Goal: Task Accomplishment & Management: Complete application form

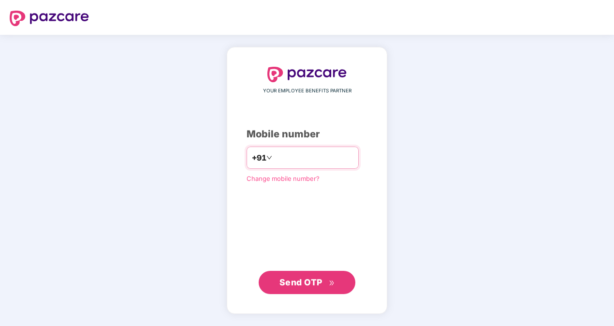
click at [285, 155] on input "number" at bounding box center [313, 157] width 79 height 15
click at [274, 156] on input "**********" at bounding box center [313, 157] width 79 height 15
type input "**********"
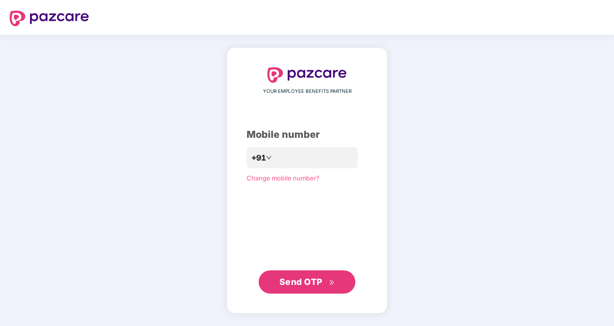
click at [313, 275] on span "Send OTP" at bounding box center [307, 282] width 56 height 14
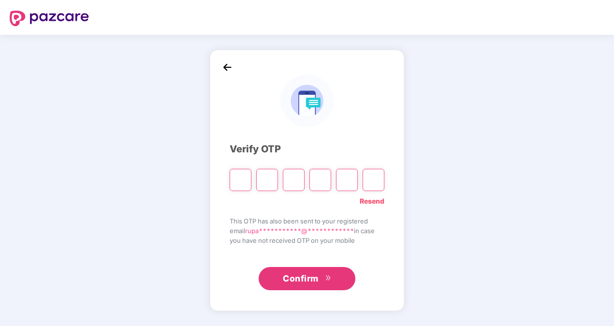
type input "*"
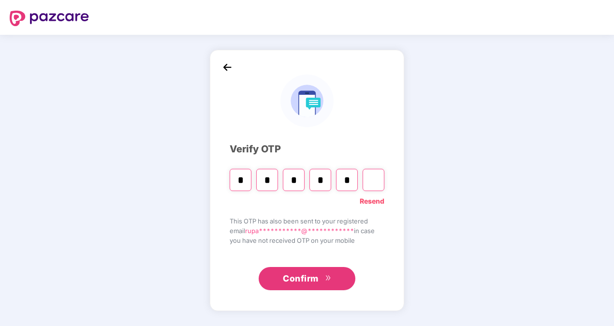
type input "*"
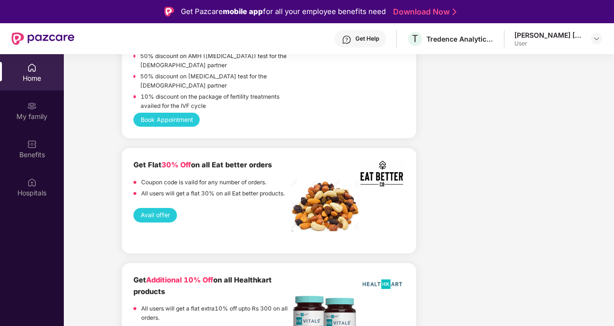
scroll to position [1837, 0]
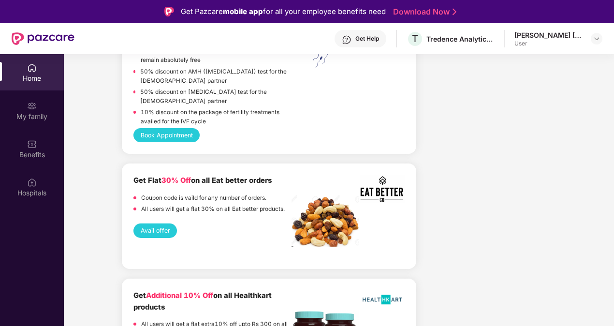
click at [35, 69] on div "Home" at bounding box center [32, 72] width 64 height 36
click at [29, 64] on img at bounding box center [32, 68] width 10 height 10
click at [30, 101] on img at bounding box center [32, 106] width 10 height 10
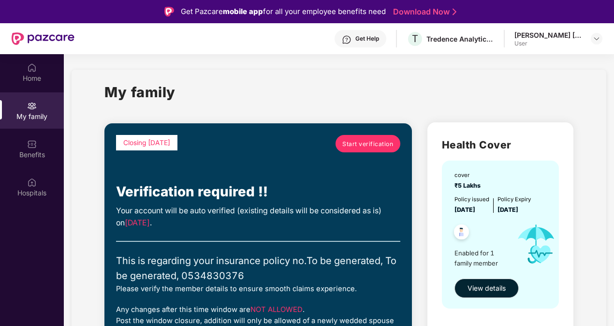
click at [495, 34] on div "[PERSON_NAME] [PERSON_NAME]" at bounding box center [548, 34] width 68 height 9
click at [495, 38] on img at bounding box center [597, 39] width 8 height 8
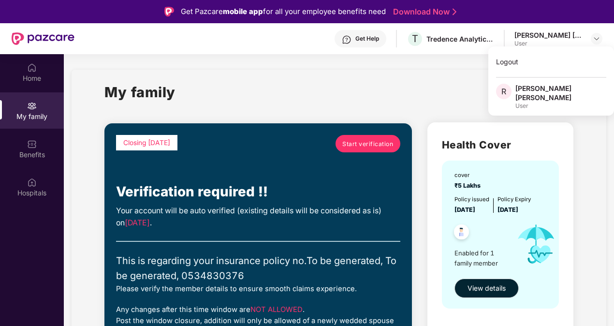
click at [495, 92] on div "[PERSON_NAME] [PERSON_NAME]" at bounding box center [560, 93] width 91 height 18
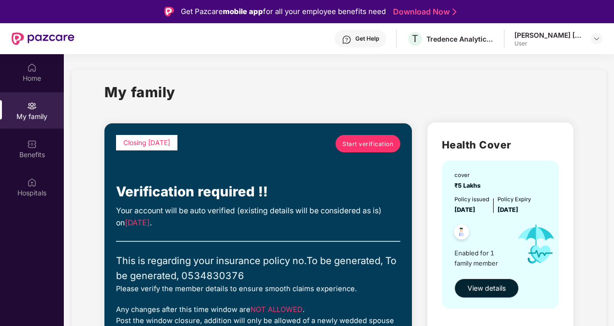
click at [495, 33] on div "[PERSON_NAME] [PERSON_NAME]" at bounding box center [548, 34] width 68 height 9
click at [495, 41] on div "User" at bounding box center [548, 44] width 68 height 8
click at [495, 36] on div at bounding box center [597, 39] width 12 height 12
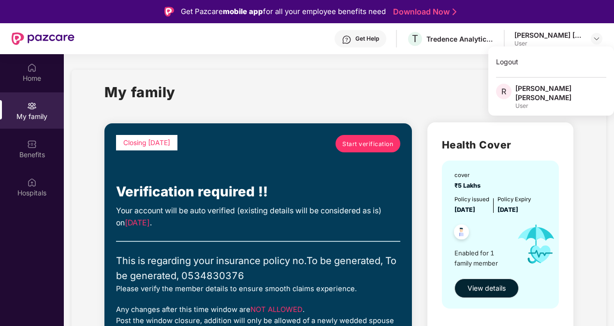
click at [495, 91] on span "R" at bounding box center [503, 91] width 15 height 15
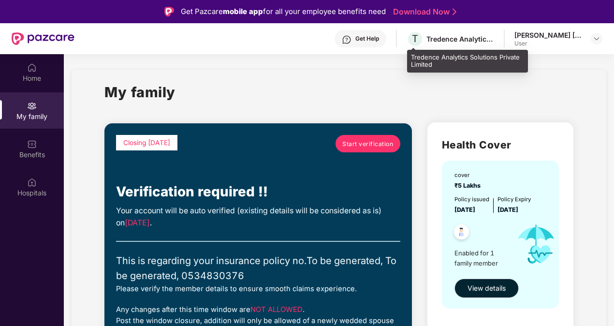
click at [445, 41] on div "Tredence Analytics Solutions Private Limited" at bounding box center [460, 38] width 68 height 9
click at [433, 36] on div "Tredence Analytics Solutions Private Limited" at bounding box center [460, 38] width 68 height 9
click at [420, 39] on span "T" at bounding box center [414, 38] width 17 height 17
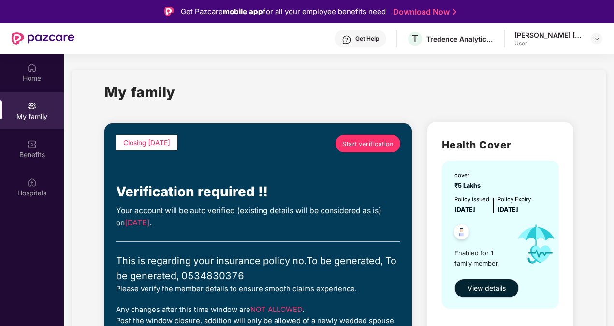
click at [443, 10] on link "Download Now" at bounding box center [423, 12] width 60 height 10
click at [380, 137] on link "Start verification" at bounding box center [367, 143] width 65 height 17
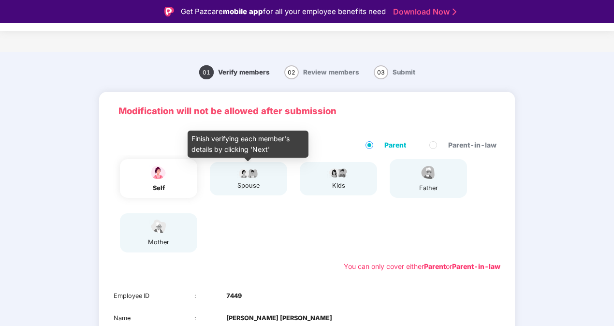
click at [249, 184] on div "spouse" at bounding box center [248, 186] width 24 height 10
click at [252, 176] on img at bounding box center [248, 173] width 24 height 12
click at [238, 150] on div "Finish verifying each member's details by clicking 'Next'" at bounding box center [248, 143] width 121 height 27
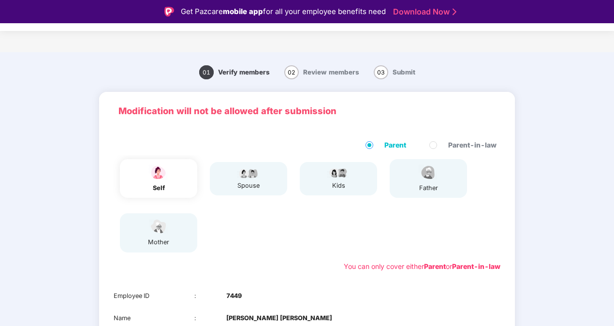
drag, startPoint x: 238, startPoint y: 150, endPoint x: 245, endPoint y: 181, distance: 31.2
click at [245, 181] on div "spouse" at bounding box center [248, 186] width 24 height 10
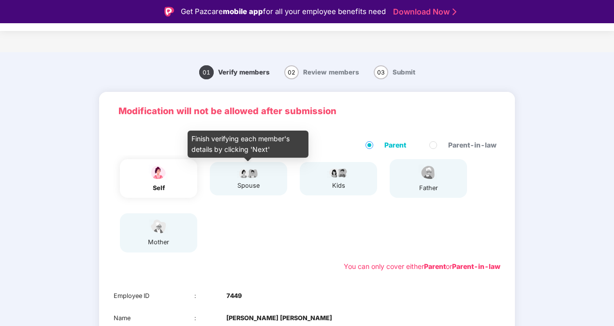
click at [260, 145] on div "Finish verifying each member's details by clicking 'Next'" at bounding box center [248, 143] width 121 height 27
click at [260, 148] on div "Finish verifying each member's details by clicking 'Next'" at bounding box center [248, 143] width 121 height 27
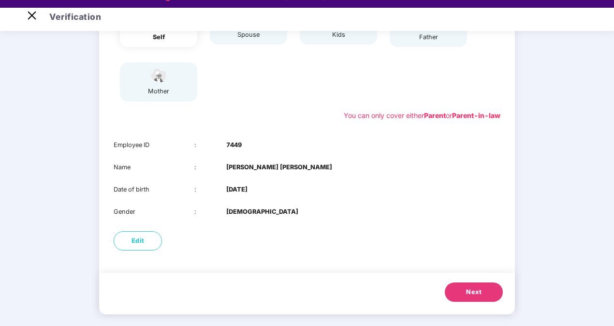
scroll to position [23, 0]
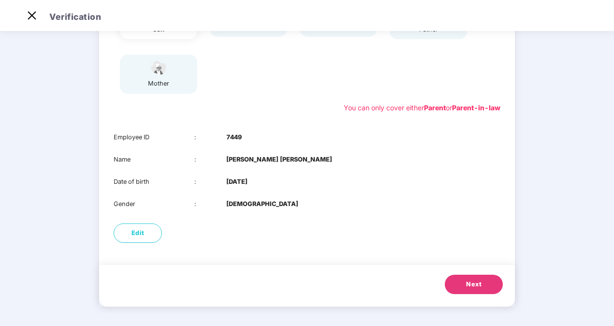
click at [460, 286] on button "Next" at bounding box center [474, 284] width 58 height 19
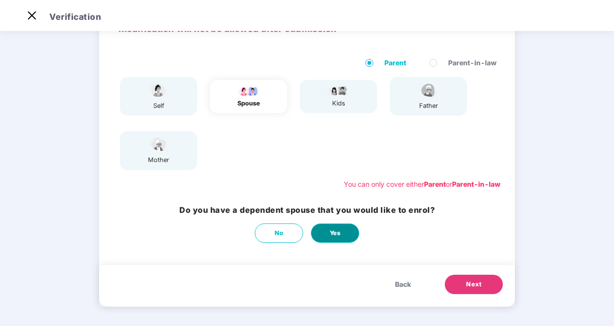
click at [333, 232] on span "Yes" at bounding box center [335, 233] width 11 height 10
select select "****"
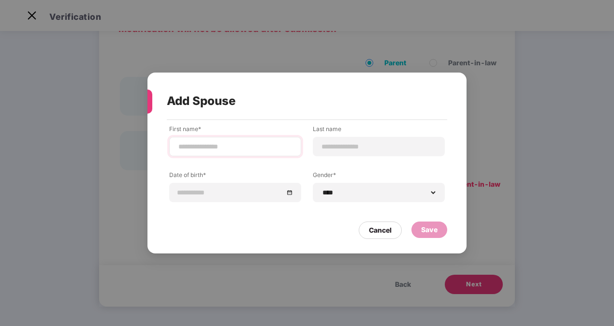
drag, startPoint x: 219, startPoint y: 139, endPoint x: 221, endPoint y: 144, distance: 5.4
click at [219, 140] on div at bounding box center [235, 146] width 132 height 19
click at [222, 146] on input at bounding box center [235, 147] width 116 height 10
type input "******"
click at [339, 149] on input at bounding box center [379, 147] width 116 height 10
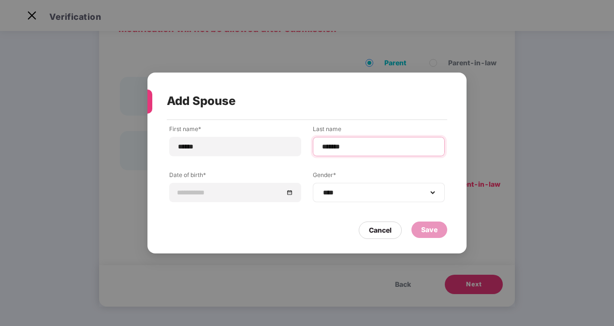
type input "*******"
click at [431, 187] on div "**********" at bounding box center [379, 192] width 132 height 19
click at [431, 189] on select "**********" at bounding box center [379, 192] width 116 height 8
click at [321, 188] on select "**********" at bounding box center [379, 192] width 116 height 8
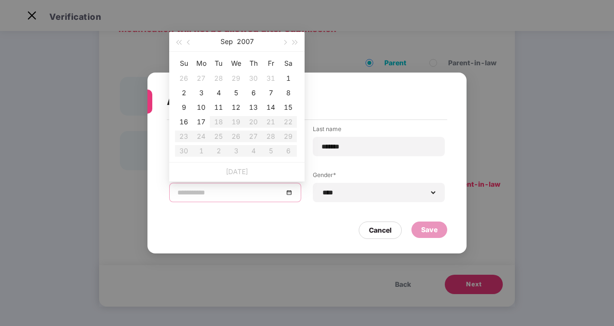
click at [238, 194] on input at bounding box center [230, 192] width 106 height 11
type input "**********"
click at [297, 43] on button "button" at bounding box center [295, 41] width 11 height 19
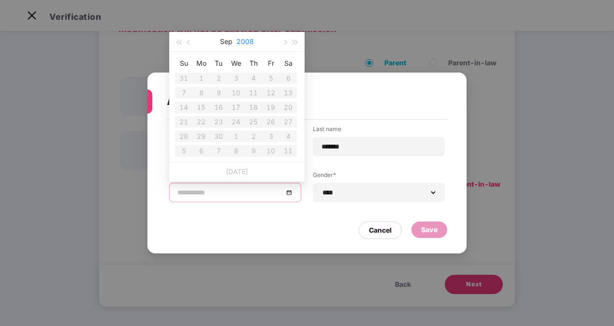
click at [251, 39] on button "2008" at bounding box center [244, 41] width 17 height 19
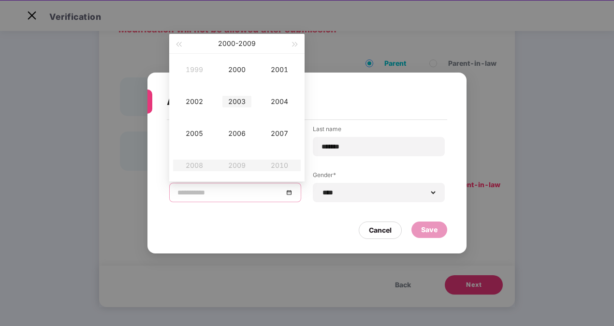
scroll to position [23, 0]
type input "**********"
click at [302, 145] on div "1999 2000 2001 2002 2003 2004 2005 2006 2007 2008 2009 2010" at bounding box center [236, 117] width 135 height 128
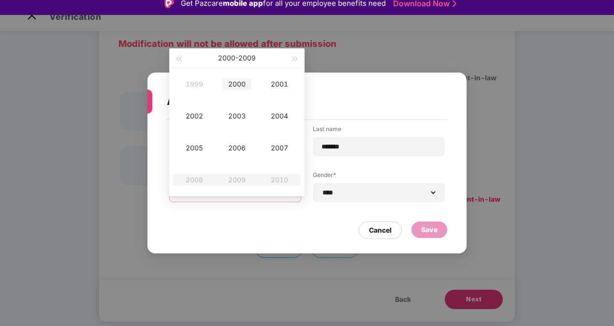
scroll to position [0, 0]
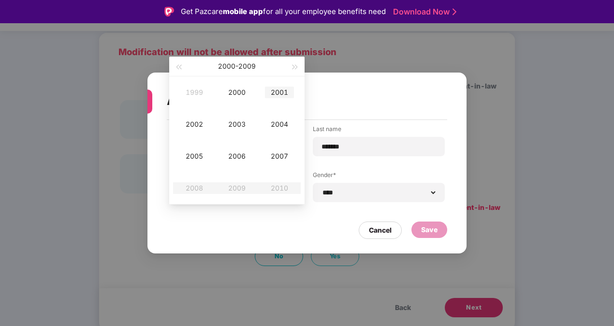
type input "**********"
click at [181, 66] on span "button" at bounding box center [178, 67] width 5 height 5
click at [179, 65] on button "button" at bounding box center [178, 66] width 11 height 19
click at [181, 63] on button "button" at bounding box center [178, 66] width 11 height 19
type input "**********"
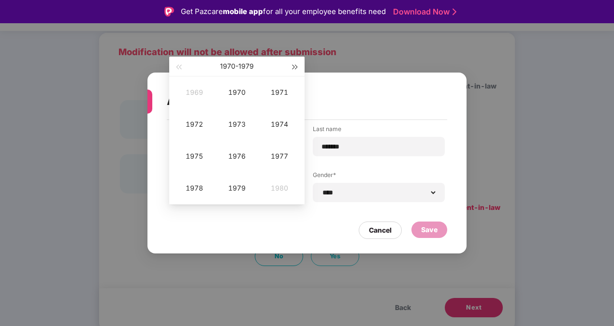
click at [290, 67] on button "button" at bounding box center [295, 66] width 11 height 19
type input "**********"
click at [237, 122] on div "1993" at bounding box center [236, 124] width 29 height 12
type input "**********"
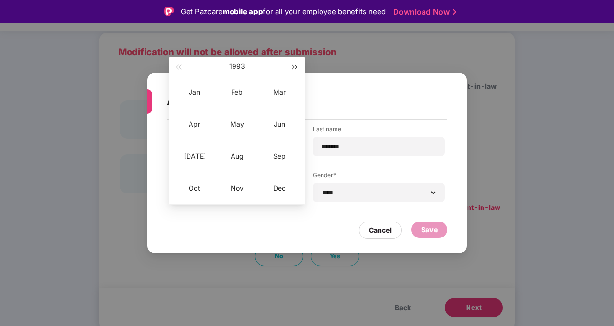
click at [295, 69] on span "button" at bounding box center [295, 67] width 5 height 5
type input "**********"
click at [193, 154] on div "Jul" at bounding box center [194, 156] width 29 height 12
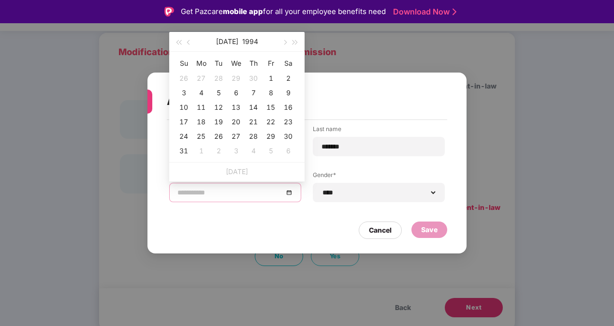
type input "**********"
click at [268, 79] on div "1" at bounding box center [271, 78] width 12 height 12
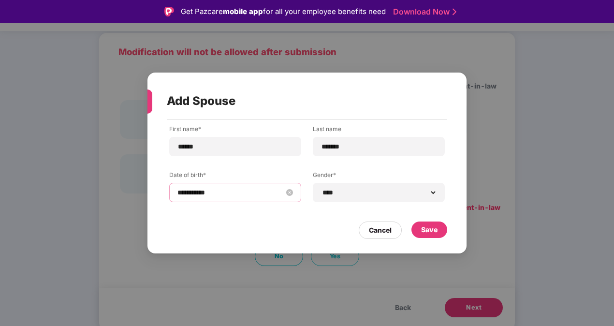
click at [288, 196] on div "**********" at bounding box center [235, 192] width 116 height 11
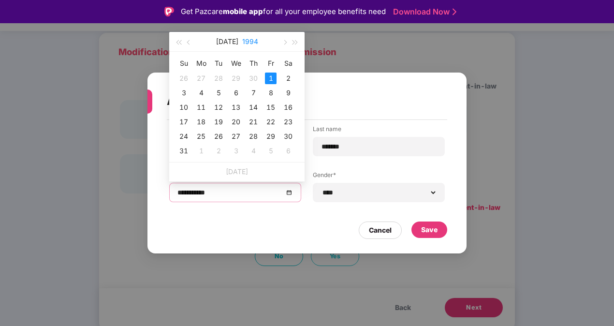
click at [247, 37] on button "1994" at bounding box center [250, 41] width 16 height 19
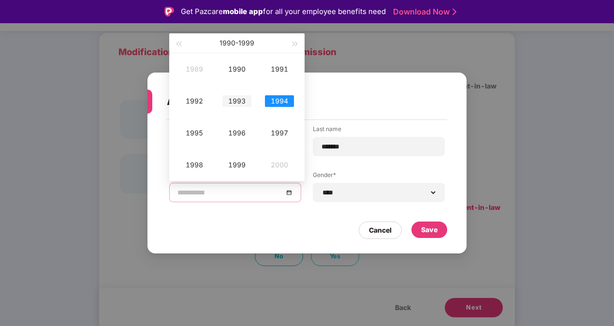
click at [238, 102] on div "1993" at bounding box center [236, 101] width 29 height 12
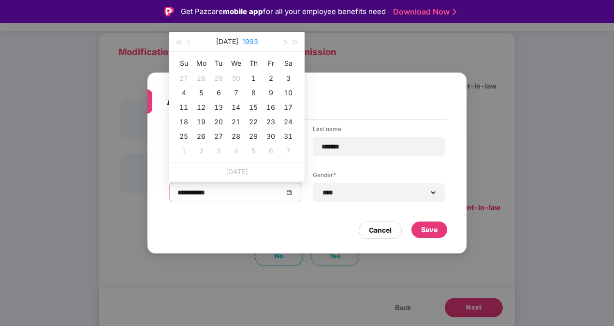
click at [242, 42] on button "1993" at bounding box center [250, 41] width 16 height 19
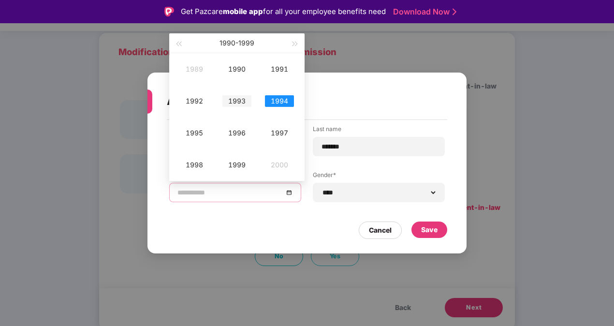
click at [237, 99] on div "1993" at bounding box center [236, 101] width 29 height 12
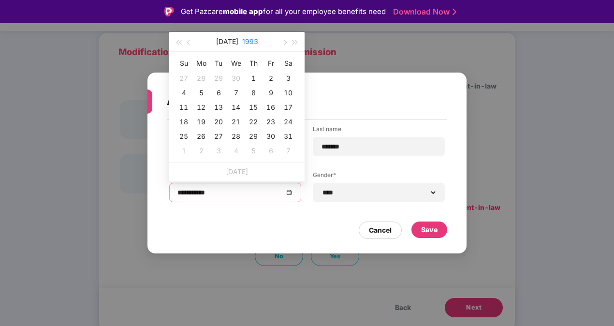
click at [248, 40] on button "1993" at bounding box center [250, 41] width 16 height 19
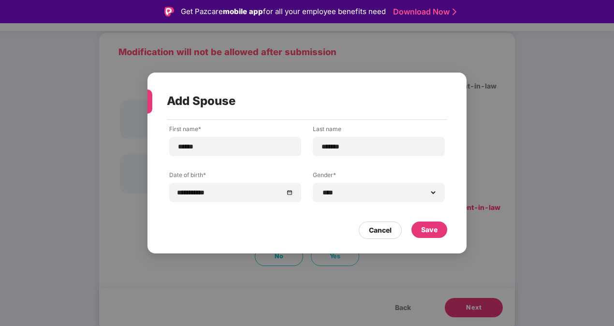
click at [242, 238] on div "Cancel Save" at bounding box center [307, 228] width 280 height 22
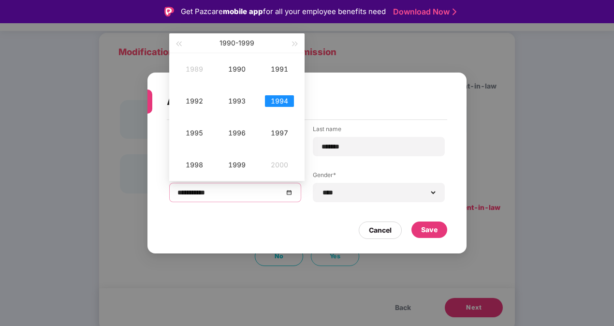
drag, startPoint x: 217, startPoint y: 192, endPoint x: 177, endPoint y: 190, distance: 39.7
click at [177, 190] on div "**********" at bounding box center [235, 192] width 132 height 19
click at [241, 101] on div "1993" at bounding box center [236, 101] width 29 height 12
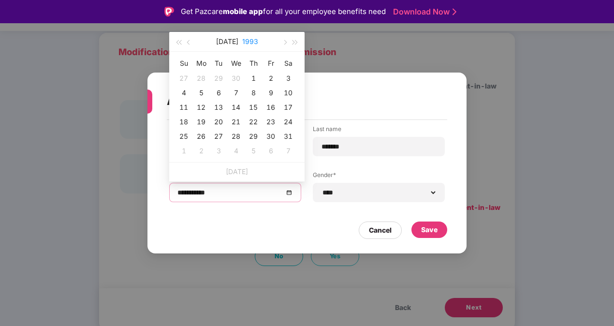
click at [246, 40] on button "1993" at bounding box center [250, 41] width 16 height 19
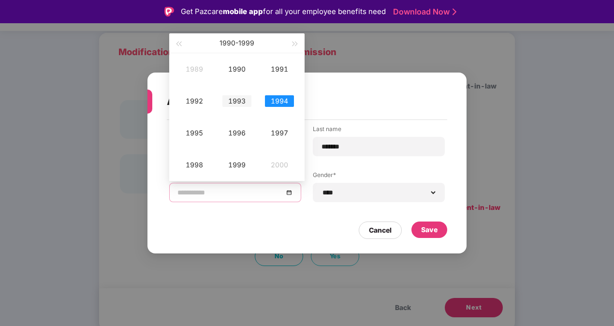
click at [236, 100] on div "1993" at bounding box center [236, 101] width 29 height 12
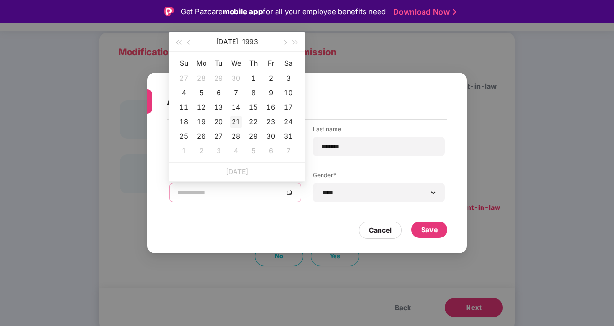
click at [238, 118] on div "21" at bounding box center [236, 122] width 12 height 12
click at [184, 192] on input "**********" at bounding box center [230, 192] width 106 height 11
type input "**********"
click at [252, 76] on div "1" at bounding box center [253, 78] width 12 height 12
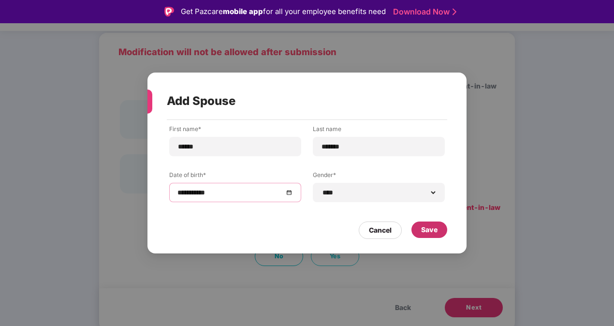
click at [430, 230] on div "Save" at bounding box center [429, 229] width 16 height 11
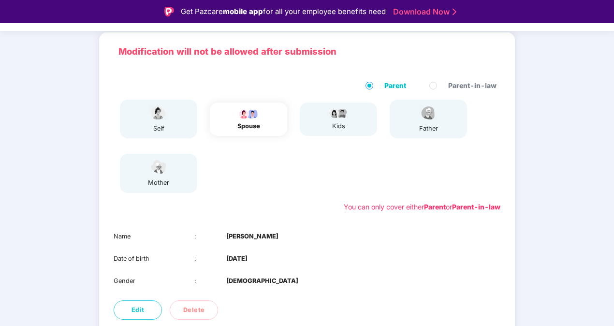
scroll to position [59, 0]
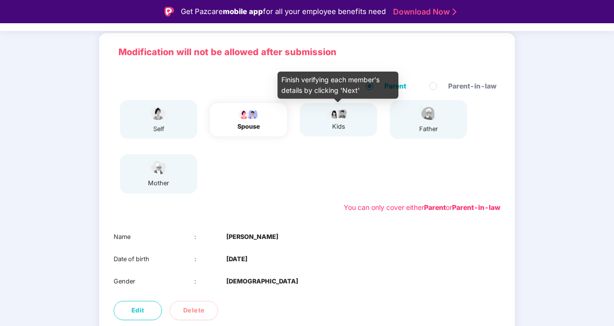
click at [341, 124] on div "kids" at bounding box center [338, 127] width 24 height 10
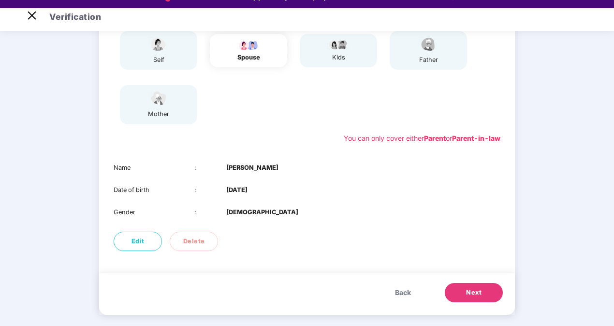
scroll to position [23, 0]
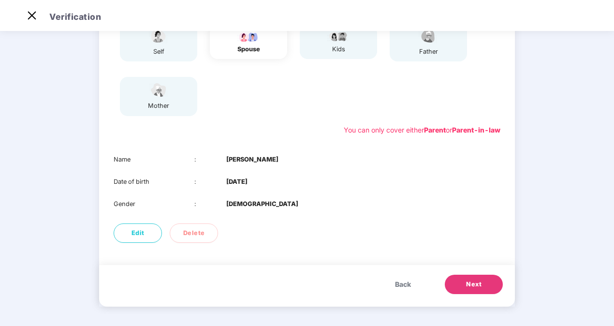
click at [473, 290] on button "Next" at bounding box center [474, 284] width 58 height 19
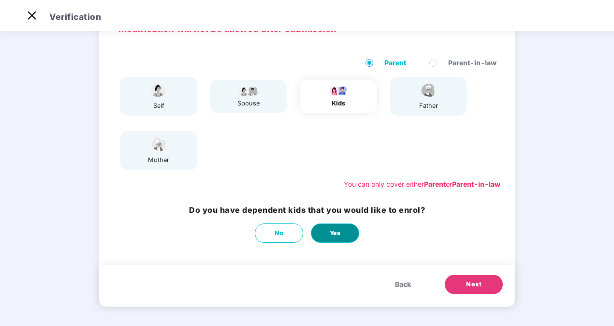
click at [335, 232] on span "Yes" at bounding box center [335, 233] width 11 height 10
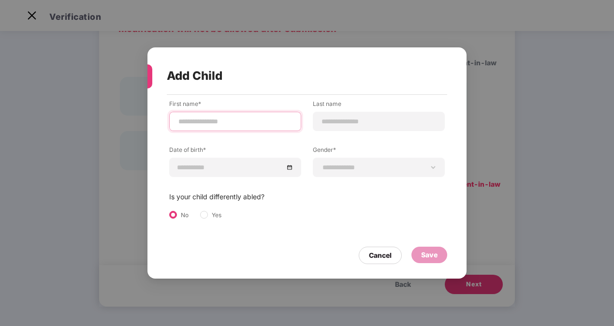
click at [241, 120] on input at bounding box center [235, 121] width 116 height 10
type input "*******"
click at [329, 123] on input at bounding box center [379, 121] width 116 height 10
type input "*******"
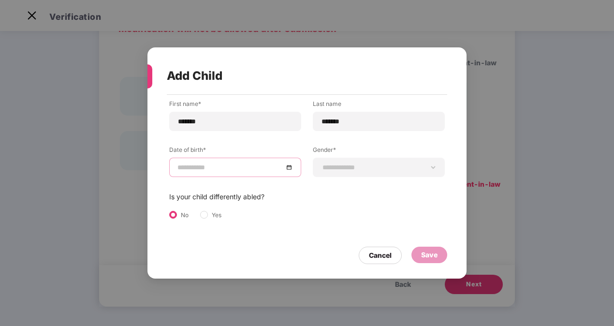
click at [224, 172] on input at bounding box center [230, 167] width 106 height 11
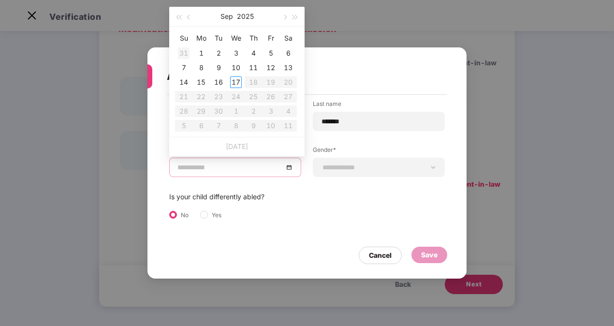
type input "**********"
click at [203, 50] on div "1" at bounding box center [201, 53] width 12 height 12
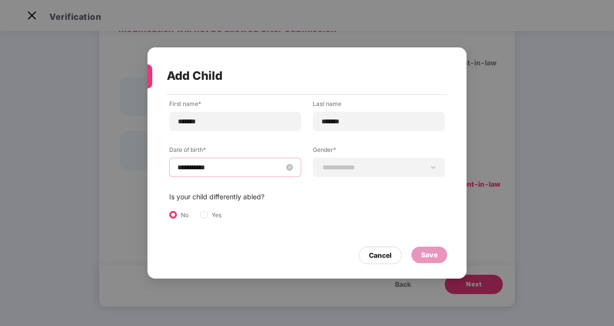
click at [219, 162] on input "**********" at bounding box center [230, 167] width 106 height 11
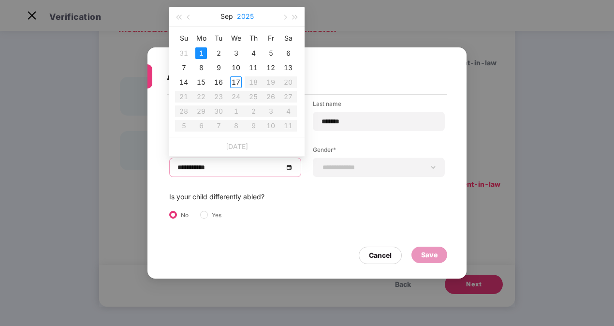
click at [243, 16] on button "2025" at bounding box center [245, 16] width 17 height 19
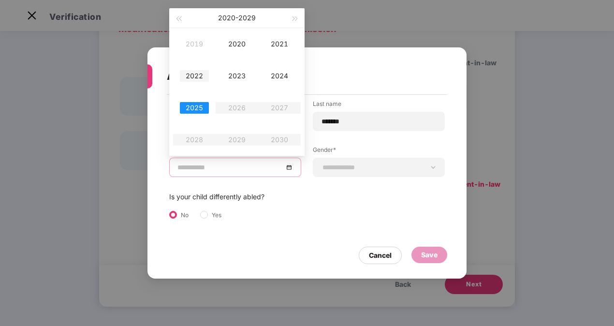
click at [194, 72] on div "2022" at bounding box center [194, 76] width 29 height 12
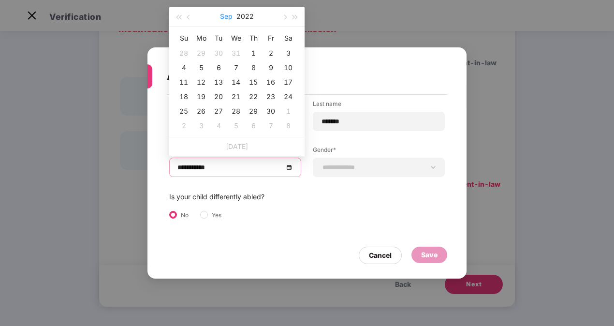
click at [228, 19] on button "Sep" at bounding box center [226, 16] width 13 height 19
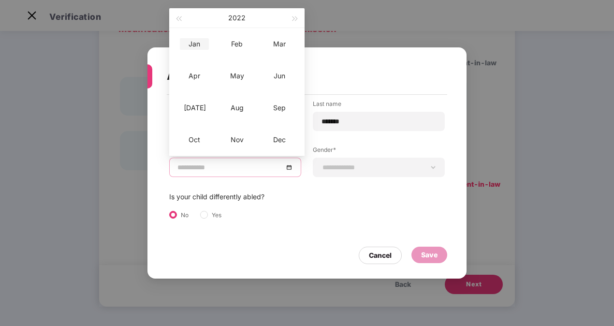
click at [200, 43] on div "Jan" at bounding box center [194, 44] width 29 height 12
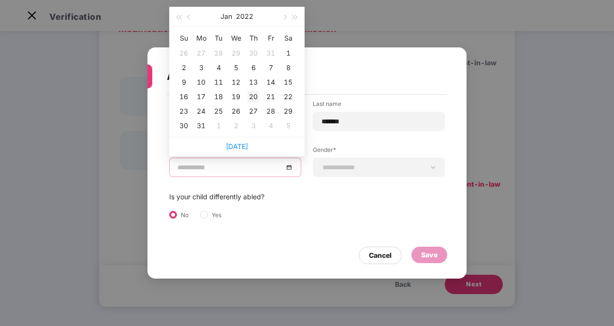
type input "**********"
click at [255, 92] on div "20" at bounding box center [253, 97] width 12 height 12
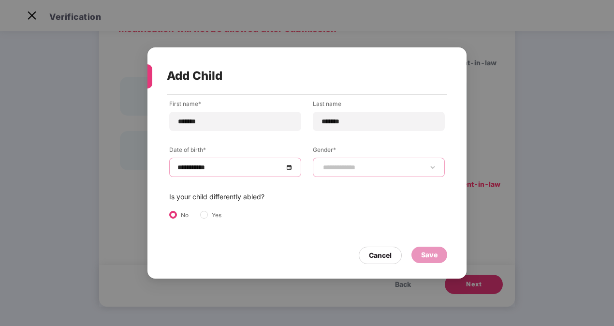
click at [431, 168] on select "**********" at bounding box center [379, 167] width 116 height 8
select select "******"
click at [321, 163] on select "**********" at bounding box center [379, 167] width 116 height 8
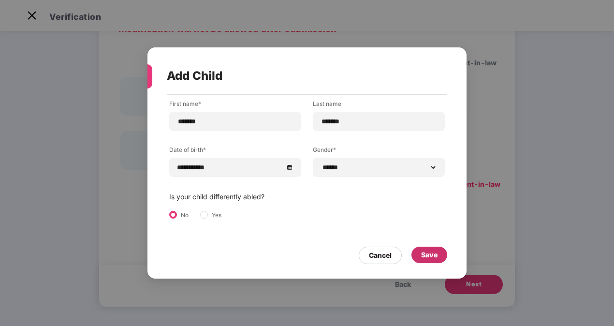
click at [427, 256] on div "Save" at bounding box center [429, 254] width 16 height 11
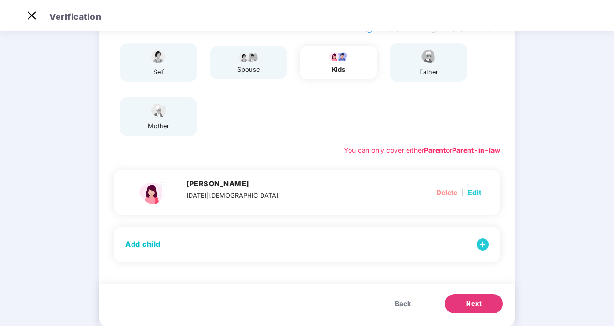
scroll to position [112, 0]
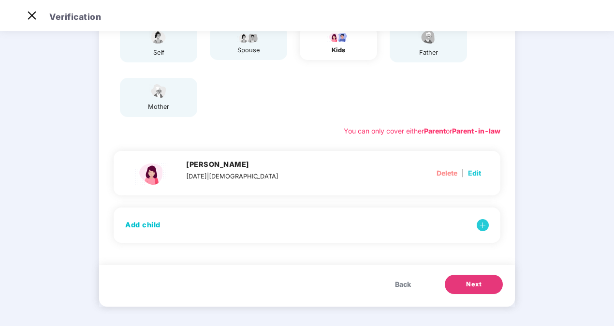
click at [478, 285] on span "Next" at bounding box center [473, 284] width 15 height 10
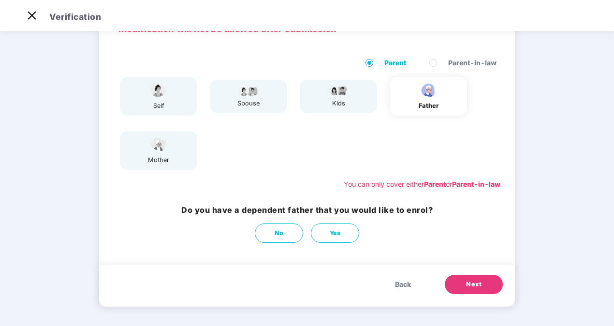
click at [478, 285] on span "Next" at bounding box center [473, 284] width 15 height 10
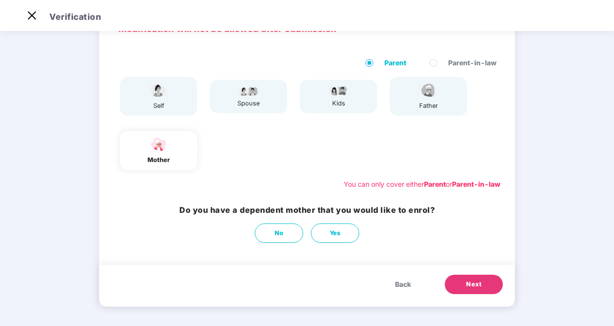
click at [478, 285] on span "Next" at bounding box center [473, 284] width 15 height 10
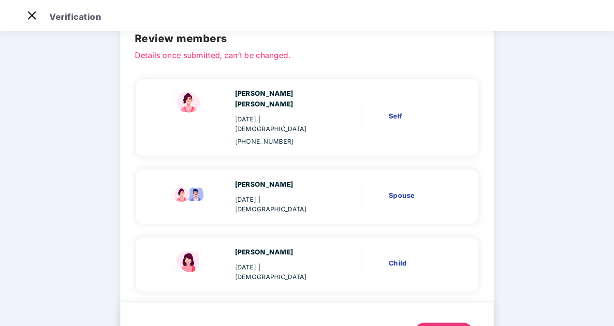
scroll to position [72, 0]
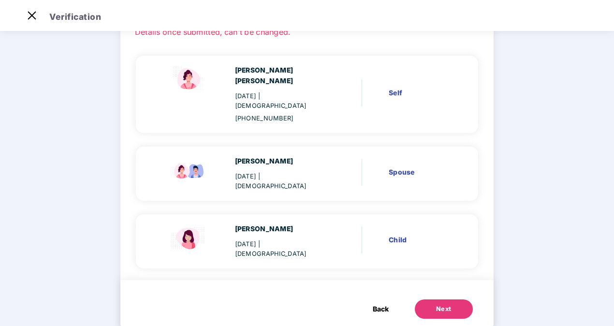
click at [443, 304] on div "Next" at bounding box center [443, 309] width 15 height 10
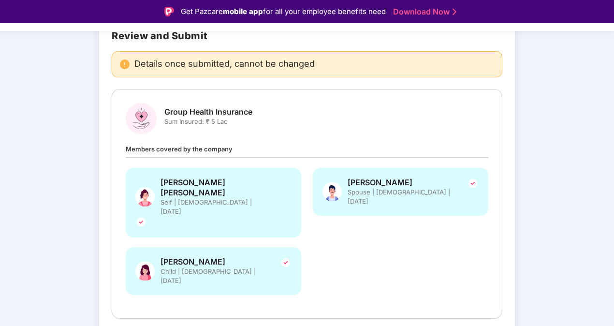
scroll to position [51, 0]
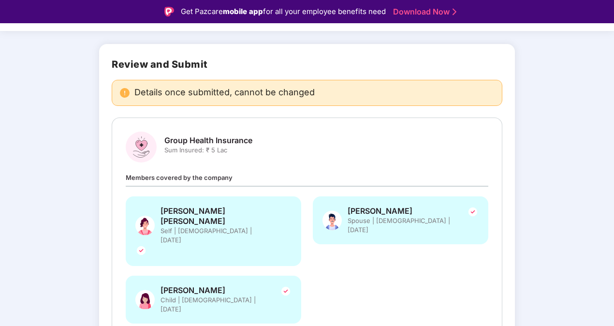
click at [215, 149] on span "Sum Insured: ₹ 5 Lac" at bounding box center [208, 149] width 88 height 9
click at [227, 151] on span "Sum Insured: ₹ 5 Lac" at bounding box center [208, 149] width 88 height 9
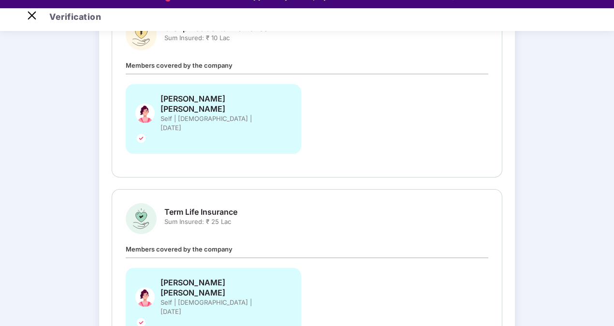
scroll to position [23, 0]
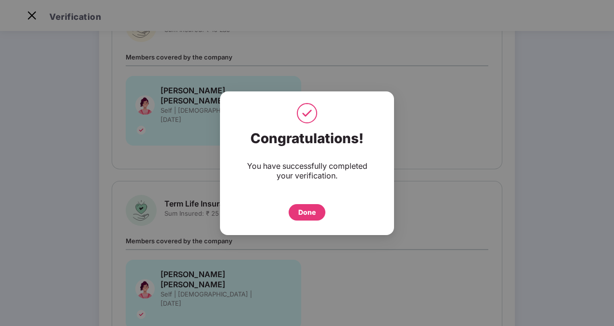
click at [311, 215] on div "Done" at bounding box center [306, 212] width 17 height 11
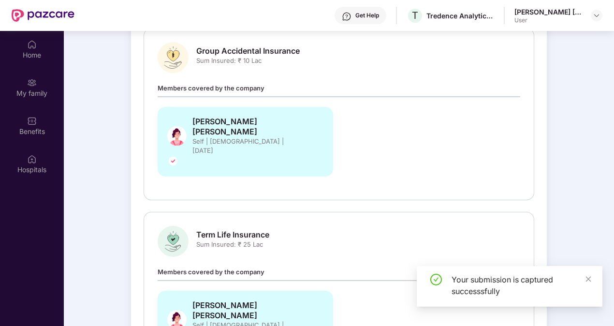
scroll to position [54, 0]
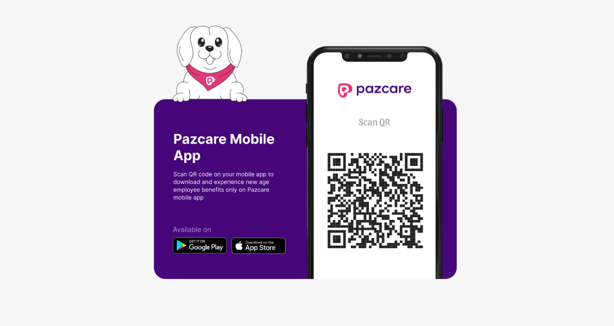
click at [191, 242] on img at bounding box center [307, 163] width 307 height 275
click at [198, 246] on img at bounding box center [307, 163] width 307 height 275
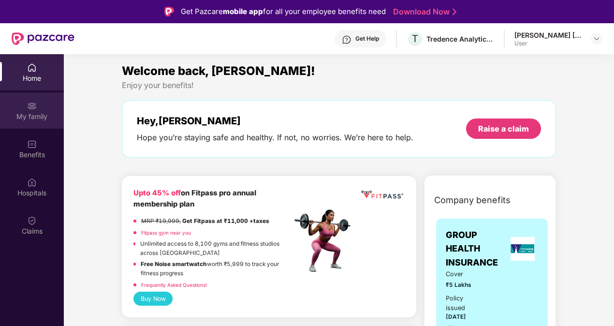
click at [45, 117] on div "My family" at bounding box center [32, 117] width 64 height 10
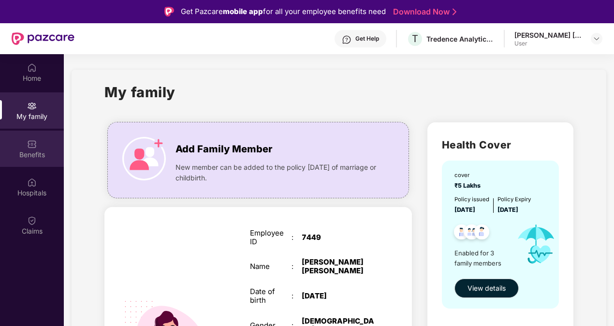
click at [23, 147] on div "Benefits" at bounding box center [32, 148] width 64 height 36
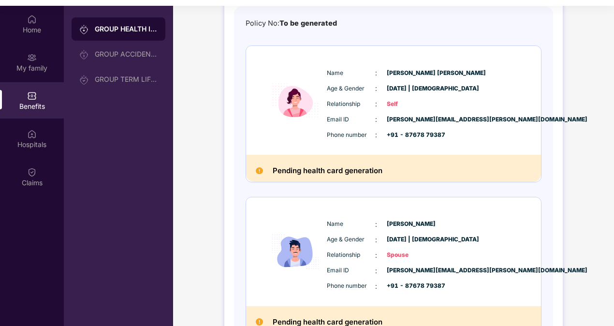
scroll to position [15, 0]
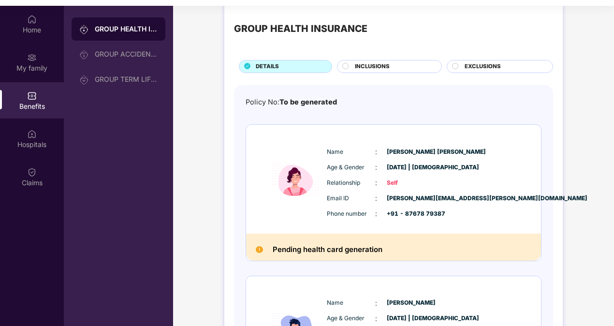
click at [303, 256] on div "Pending health card generation" at bounding box center [393, 246] width 295 height 27
click at [302, 252] on h2 "Pending health card generation" at bounding box center [328, 249] width 110 height 13
click at [300, 247] on h2 "Pending health card generation" at bounding box center [328, 249] width 110 height 13
click at [368, 65] on span "INCLUSIONS" at bounding box center [372, 66] width 35 height 9
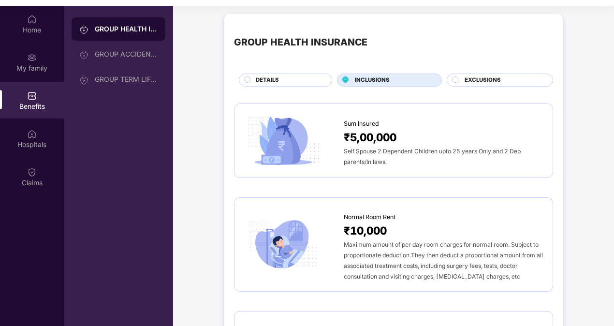
scroll to position [0, 0]
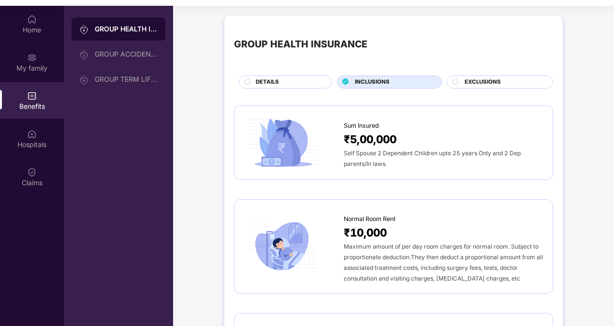
click at [343, 81] on icon at bounding box center [346, 81] width 6 height 6
click at [345, 81] on icon at bounding box center [345, 81] width 3 height 2
click at [345, 80] on icon at bounding box center [346, 81] width 6 height 6
click at [115, 61] on div "GROUP ACCIDENTAL INSURANCE" at bounding box center [119, 54] width 94 height 23
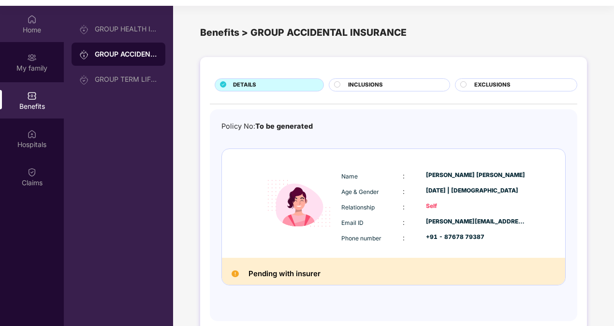
click at [38, 27] on div "Home" at bounding box center [32, 30] width 64 height 10
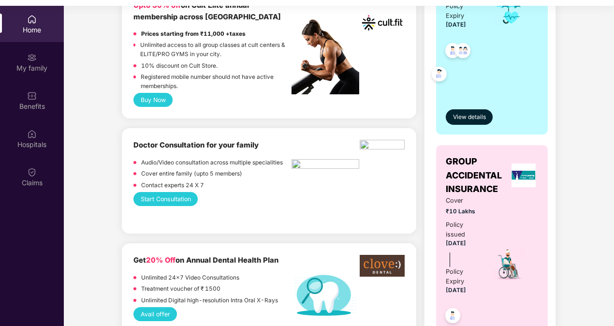
scroll to position [97, 0]
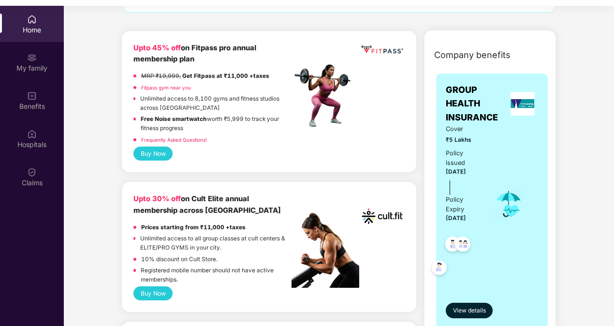
click at [449, 141] on span "₹5 Lakhs" at bounding box center [463, 139] width 34 height 9
click at [454, 137] on span "₹5 Lakhs" at bounding box center [463, 139] width 34 height 9
click at [449, 241] on img at bounding box center [453, 245] width 24 height 24
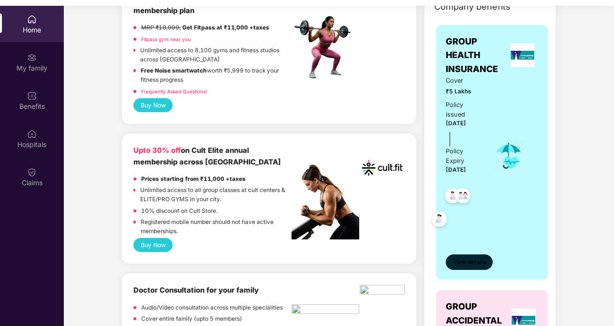
click at [468, 261] on span "View details" at bounding box center [469, 262] width 33 height 9
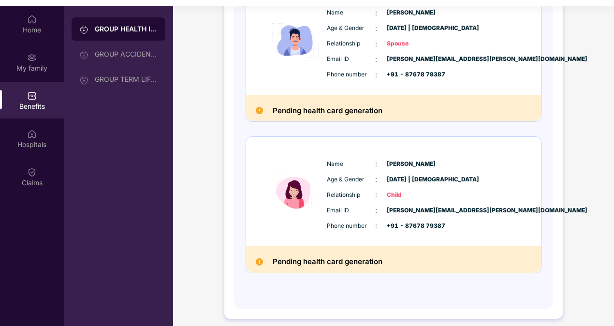
scroll to position [54, 0]
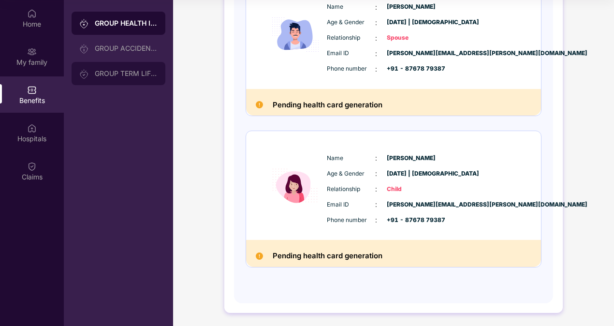
click at [100, 77] on div "GROUP TERM LIFE INSURANCE" at bounding box center [119, 73] width 94 height 23
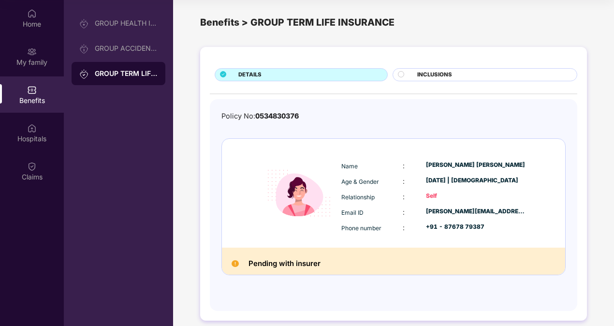
scroll to position [0, 0]
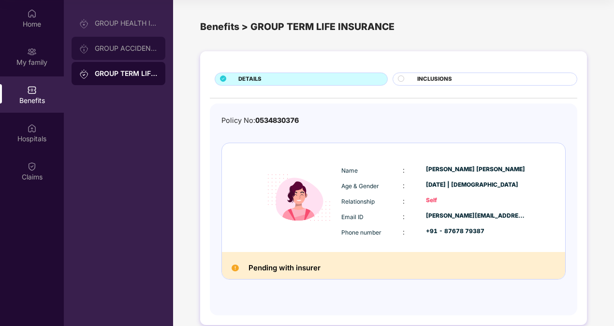
click at [100, 53] on div "GROUP ACCIDENTAL INSURANCE" at bounding box center [119, 48] width 94 height 23
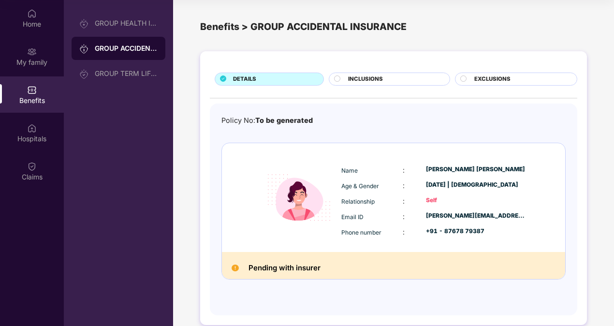
click at [383, 77] on div "INCLUSIONS" at bounding box center [393, 80] width 101 height 10
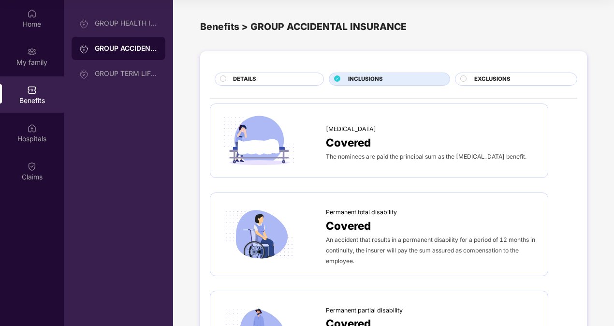
click at [497, 76] on span "EXCLUSIONS" at bounding box center [492, 79] width 36 height 9
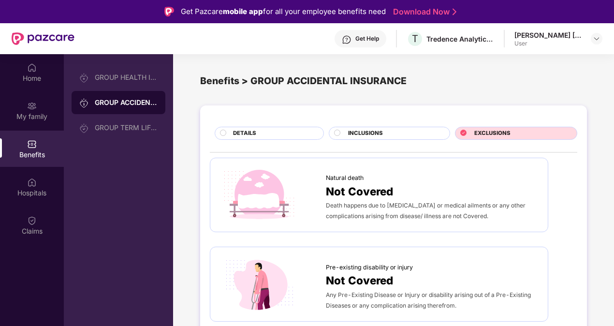
click at [343, 127] on div "INCLUSIONS" at bounding box center [389, 133] width 121 height 13
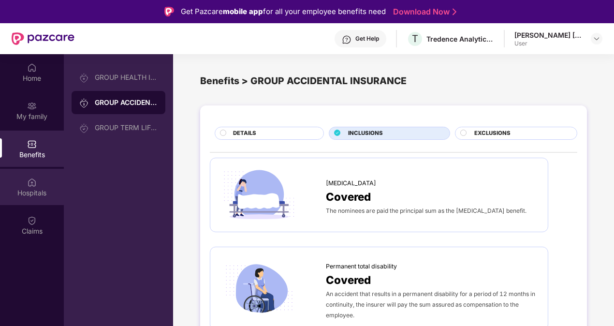
click at [26, 190] on div "Hospitals" at bounding box center [32, 193] width 64 height 10
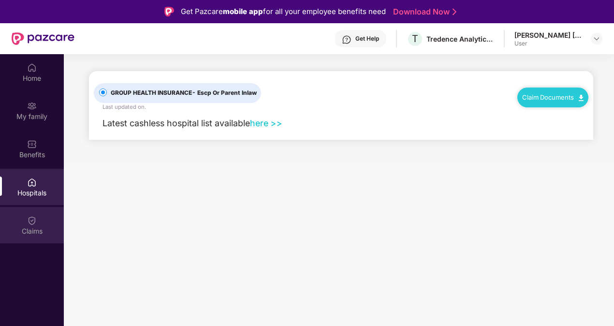
click at [34, 222] on img at bounding box center [32, 221] width 10 height 10
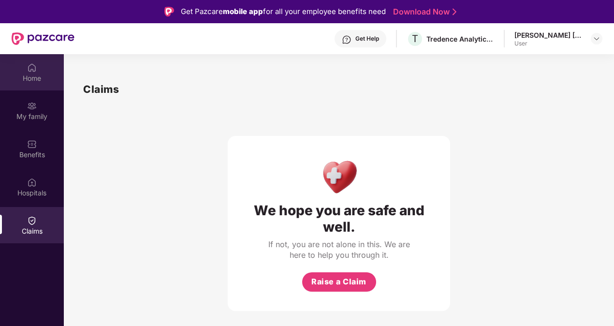
click at [28, 82] on div "Home" at bounding box center [32, 78] width 64 height 10
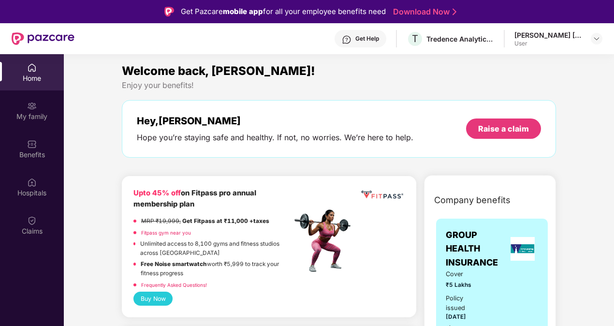
click at [314, 194] on div at bounding box center [325, 212] width 68 height 48
click at [33, 64] on div "Home" at bounding box center [32, 72] width 64 height 36
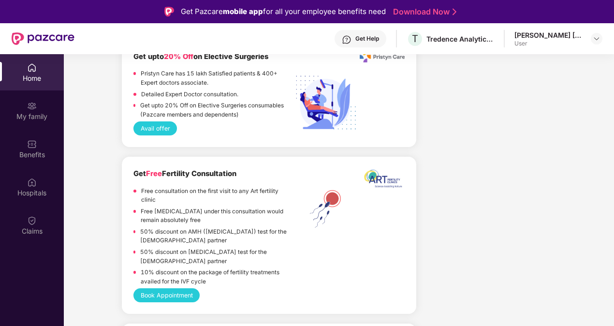
scroll to position [1595, 0]
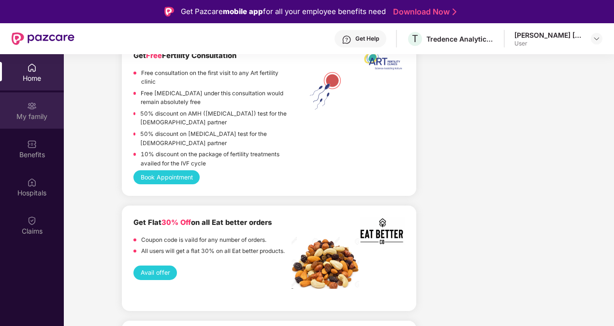
click at [33, 122] on div "My family" at bounding box center [32, 110] width 64 height 36
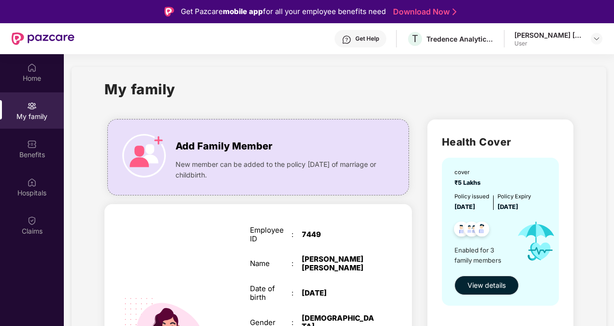
scroll to position [0, 0]
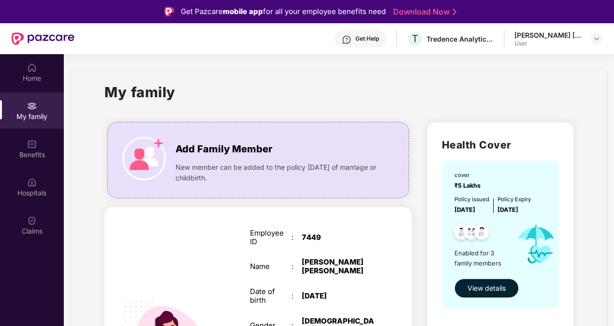
click at [489, 288] on span "View details" at bounding box center [486, 288] width 38 height 11
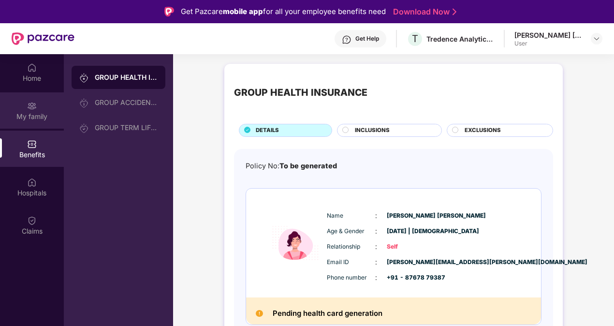
click at [24, 117] on div "My family" at bounding box center [32, 117] width 64 height 10
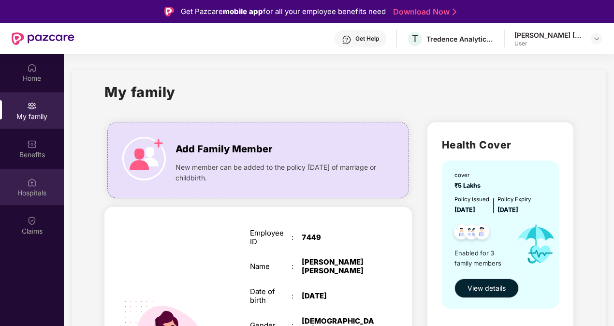
click at [40, 186] on div "Hospitals" at bounding box center [32, 187] width 64 height 36
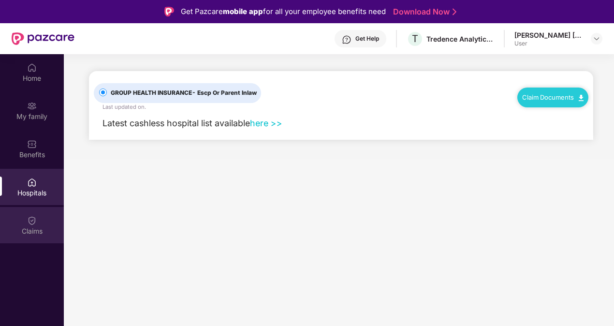
click at [24, 228] on div "Claims" at bounding box center [32, 231] width 64 height 10
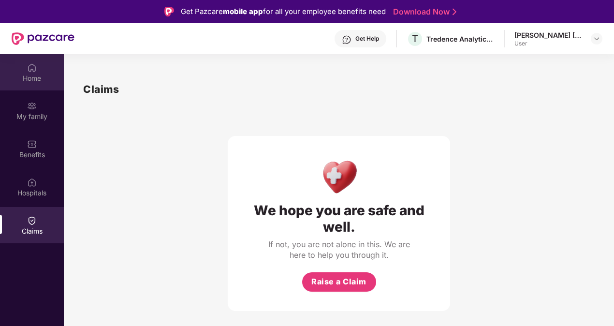
click at [45, 77] on div "Home" at bounding box center [32, 78] width 64 height 10
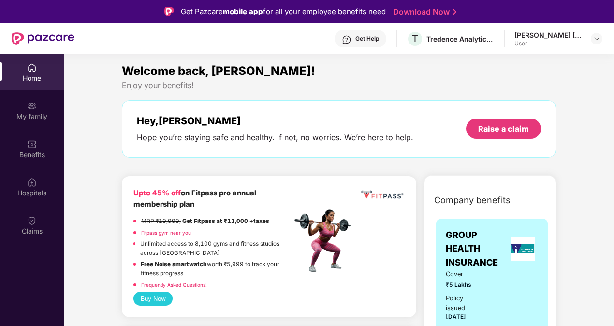
click at [538, 29] on div "Get Help T Tredence Analytics Solutions Private Limited [PERSON_NAME] [PERSON_N…" at bounding box center [338, 38] width 528 height 31
click at [590, 37] on div "[PERSON_NAME] [PERSON_NAME] User" at bounding box center [558, 38] width 88 height 17
click at [597, 38] on img at bounding box center [597, 39] width 8 height 8
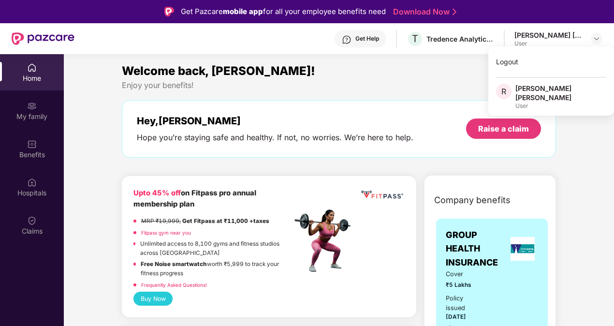
click at [555, 88] on div "[PERSON_NAME] [PERSON_NAME]" at bounding box center [560, 93] width 91 height 18
